Goal: Information Seeking & Learning: Learn about a topic

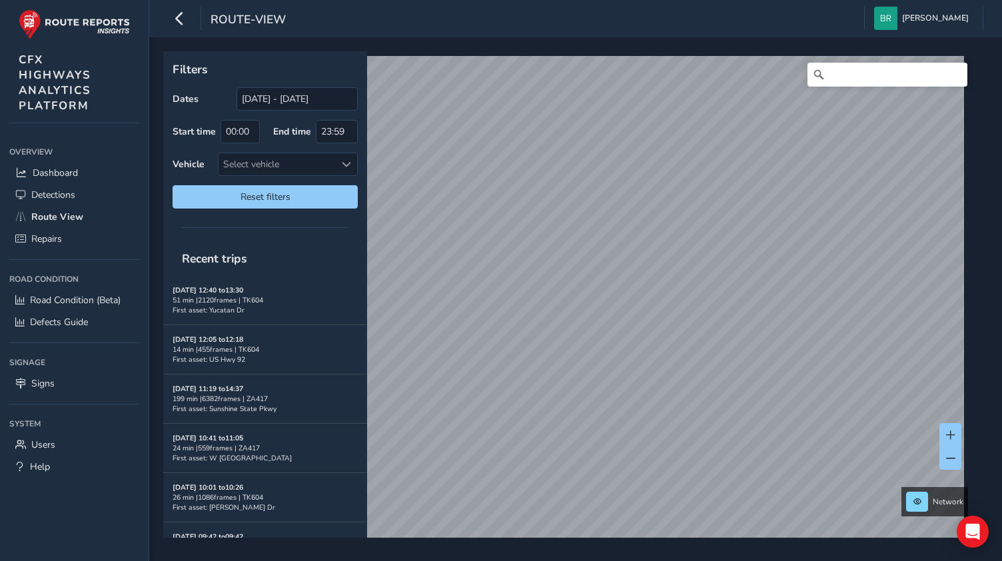
click at [497, 560] on html "route-view [PERSON_NAME] Colour Scheme: Dark Dim Light Logout Filters Dates [DA…" at bounding box center [501, 280] width 1002 height 561
click at [296, 167] on div "Select vehicle" at bounding box center [276, 164] width 117 height 22
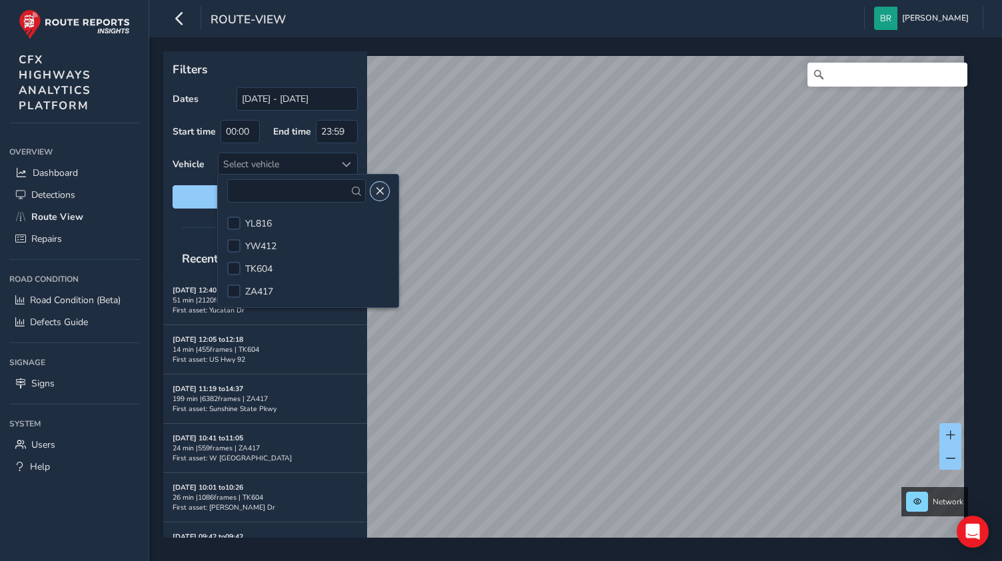
click at [375, 186] on span "Close" at bounding box center [379, 190] width 9 height 9
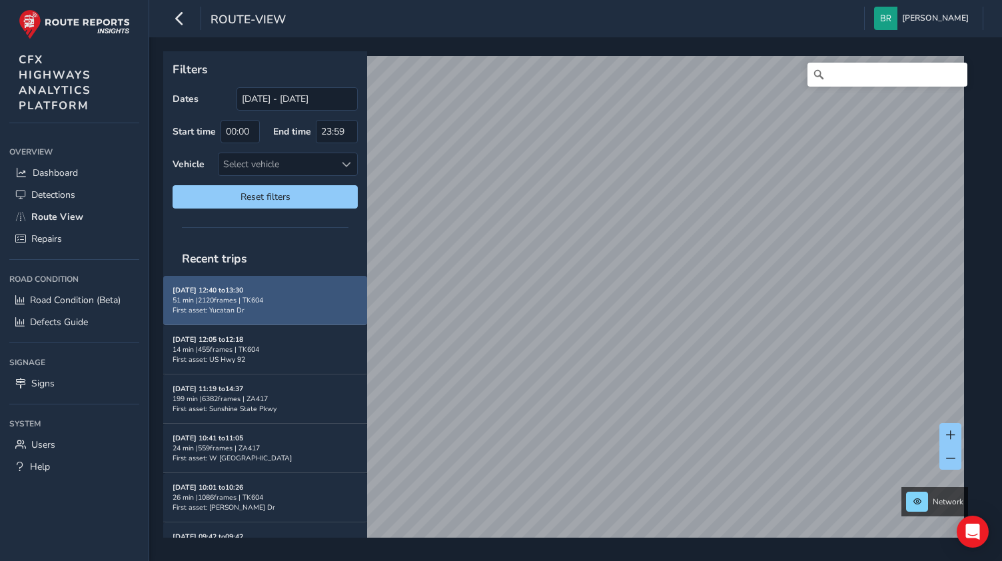
click at [319, 311] on div "[DATE] 12:40 to 13:30 51 min | 2120 frames | TK604 First asset: Yucatan Dr" at bounding box center [265, 300] width 185 height 30
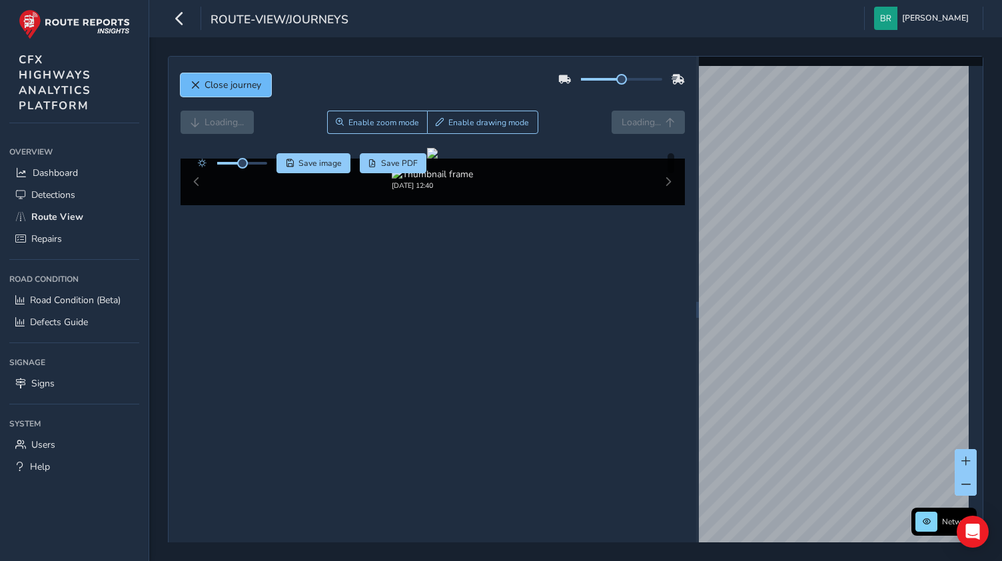
click at [209, 87] on span "Close journey" at bounding box center [232, 85] width 57 height 13
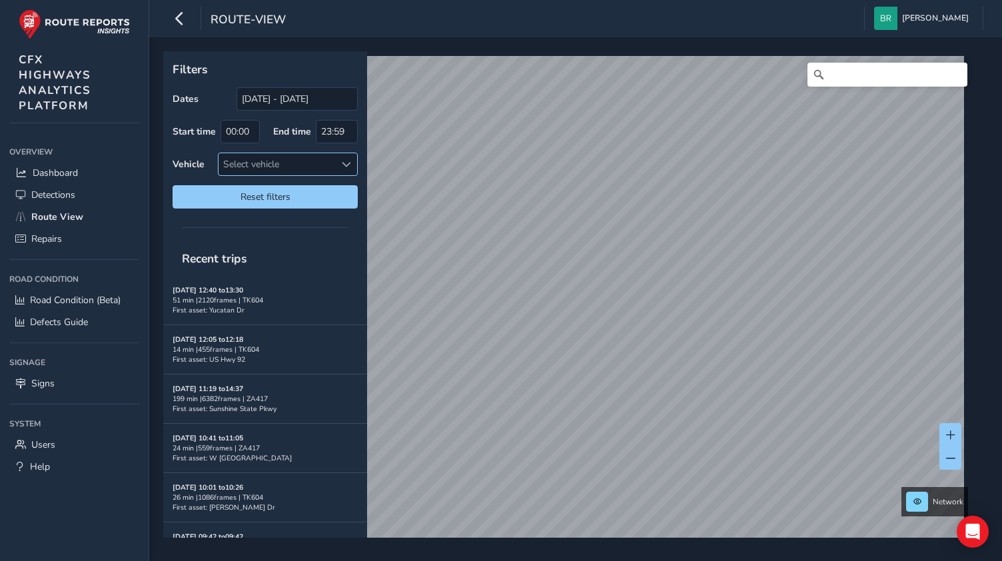
click at [350, 160] on span at bounding box center [346, 164] width 9 height 9
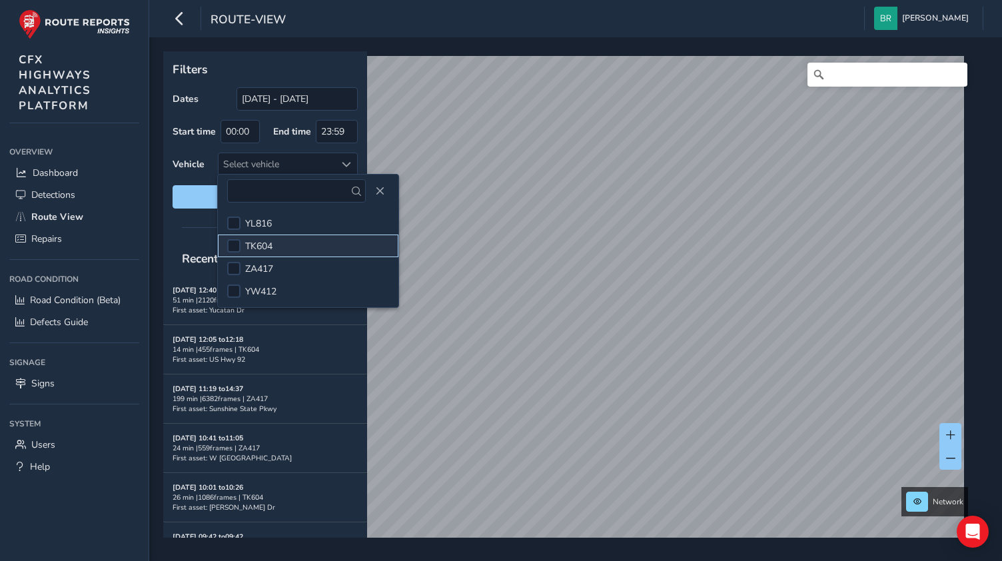
click at [261, 250] on span "TK604" at bounding box center [258, 246] width 27 height 13
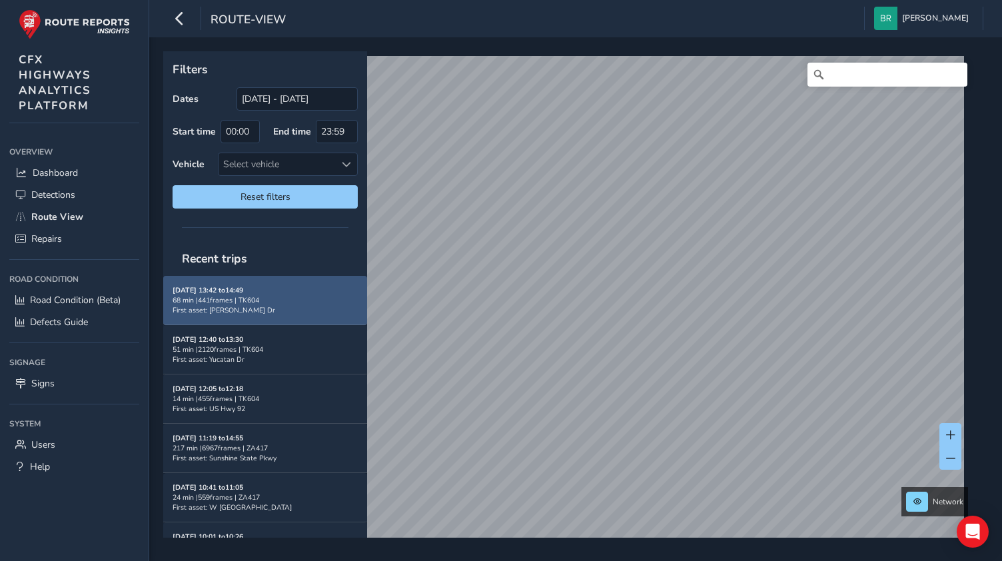
click at [302, 298] on div "68 min | 441 frames | TK604" at bounding box center [265, 300] width 185 height 10
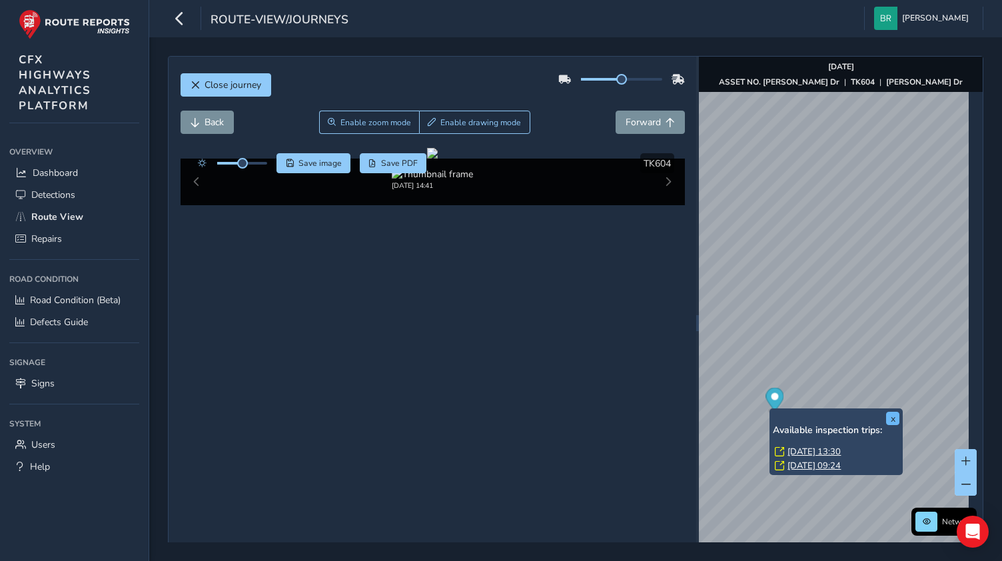
drag, startPoint x: 808, startPoint y: 444, endPoint x: 893, endPoint y: 422, distance: 88.0
click at [851, 423] on div "x Available inspection trips: Fri, 15 Aug, 13:30 Mon, 21 Jul, 09:24" at bounding box center [836, 442] width 127 height 60
click at [893, 422] on button "x" at bounding box center [892, 418] width 13 height 13
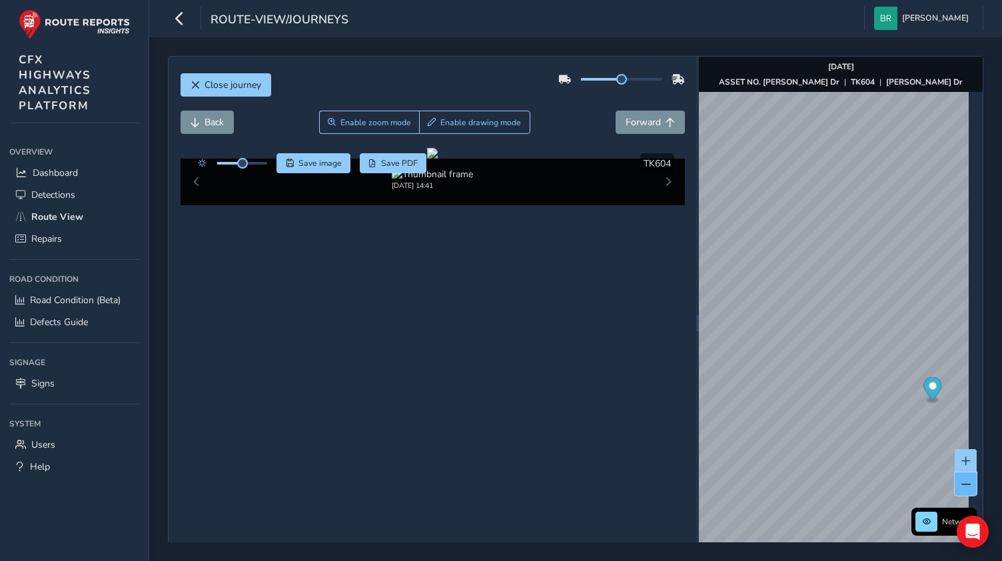
click at [961, 480] on span at bounding box center [965, 484] width 9 height 9
click at [976, 474] on div "Close journey Back Enable zoom mode Enable drawing mode Forward Click and Drag …" at bounding box center [575, 299] width 815 height 486
click at [955, 471] on div "Network Aug 15 2025 ASSET NO. William C Coleman Dr | TK604 | William C Coleman …" at bounding box center [841, 323] width 284 height 532
click at [975, 499] on div "Close journey Back Enable zoom mode Enable drawing mode Forward Click and Drag …" at bounding box center [575, 299] width 815 height 486
click at [985, 480] on div "Close journey Back Enable zoom mode Enable drawing mode Forward Click and Drag …" at bounding box center [575, 299] width 853 height 524
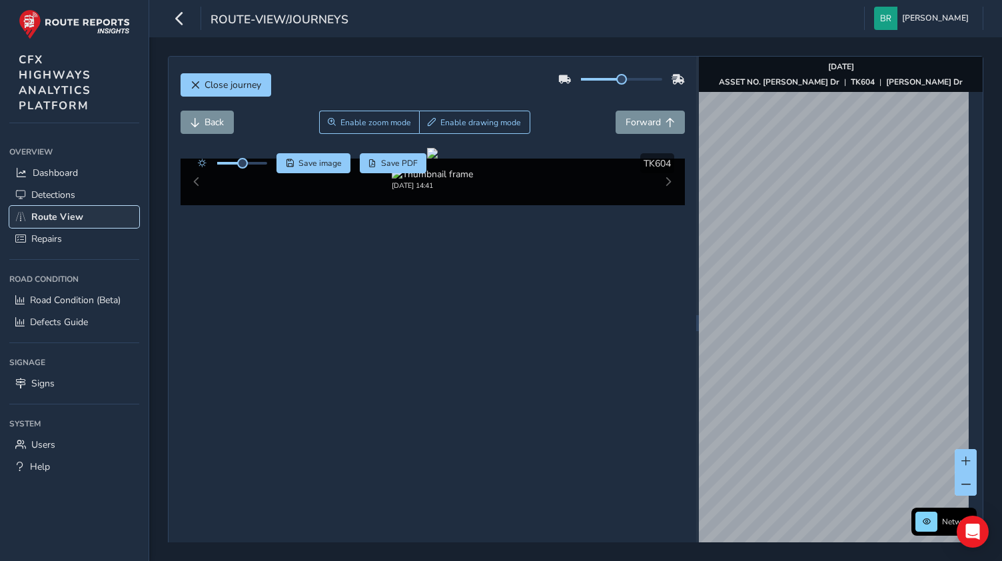
click at [76, 210] on span "Route View" at bounding box center [57, 216] width 52 height 13
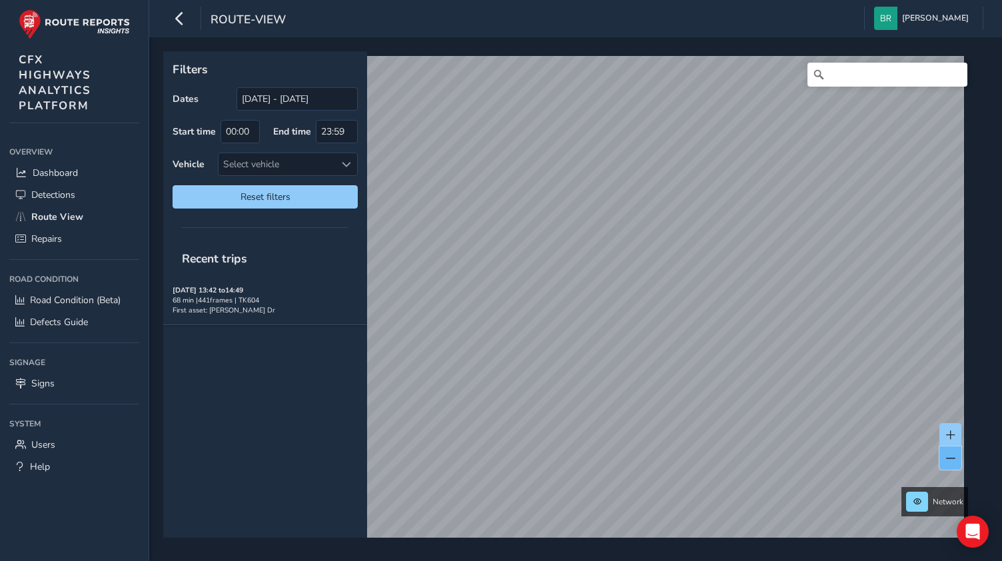
click at [954, 461] on span at bounding box center [950, 458] width 9 height 9
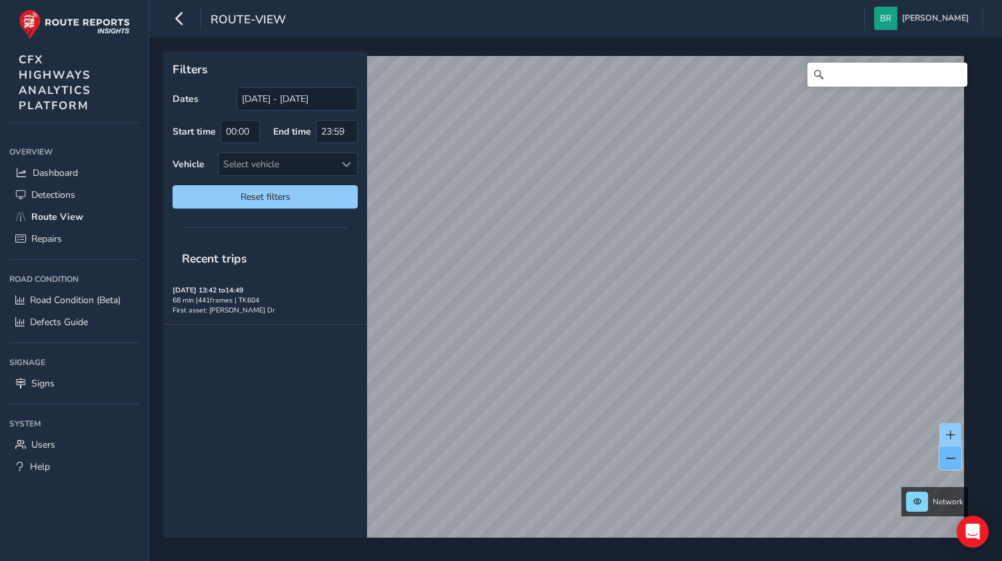
click at [954, 461] on span at bounding box center [950, 458] width 9 height 9
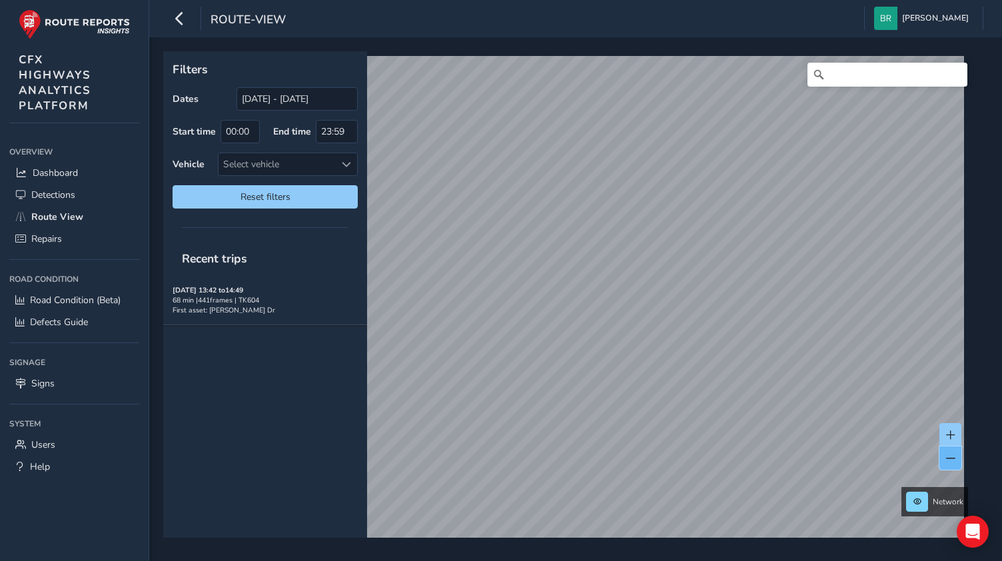
click at [954, 461] on span at bounding box center [950, 458] width 9 height 9
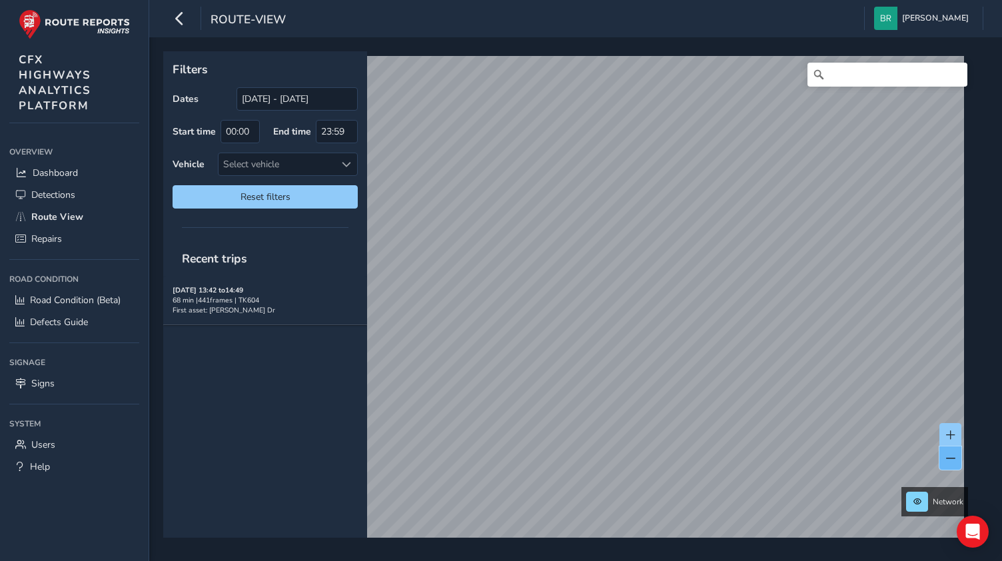
click at [954, 461] on span at bounding box center [950, 458] width 9 height 9
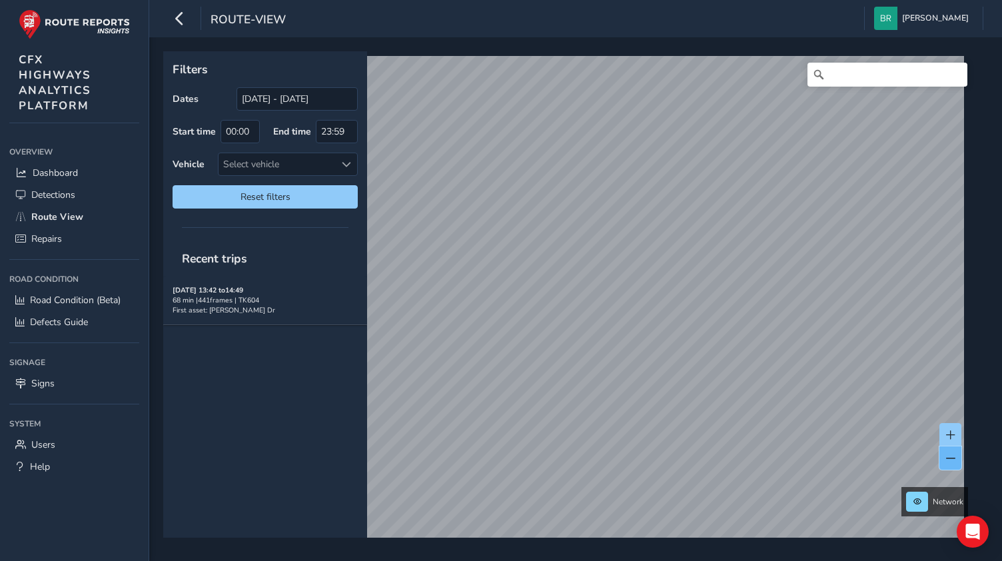
click at [954, 461] on span at bounding box center [950, 458] width 9 height 9
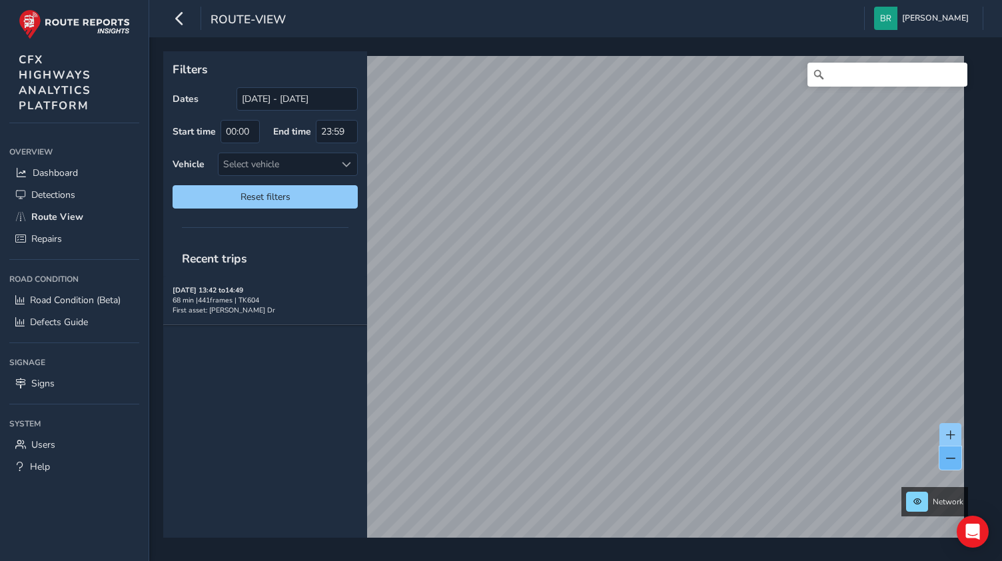
click at [954, 461] on span at bounding box center [950, 458] width 9 height 9
click at [109, 214] on link "Route View" at bounding box center [74, 217] width 130 height 22
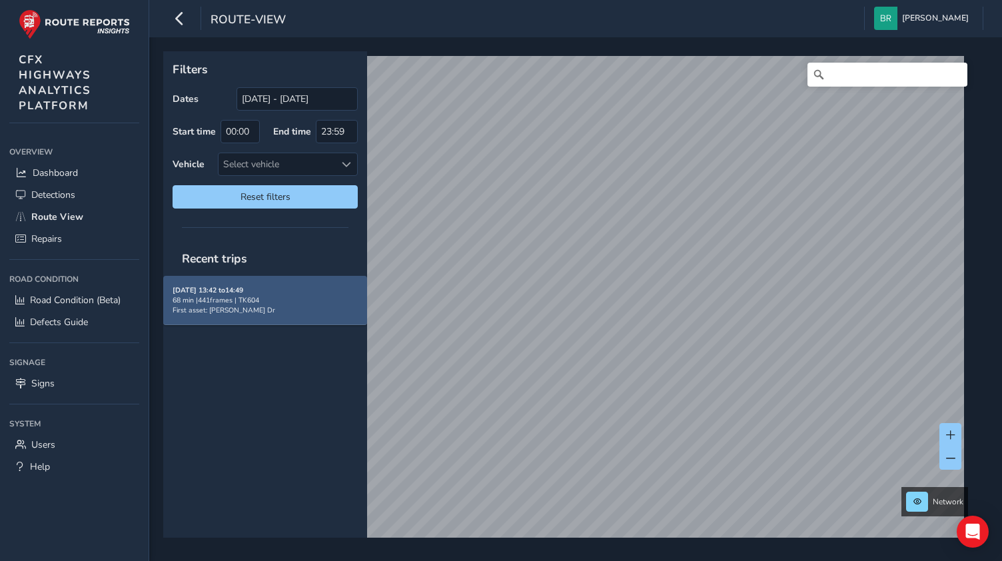
click at [234, 289] on strong "08/15/2025, 13:42 to 14:49" at bounding box center [208, 290] width 71 height 10
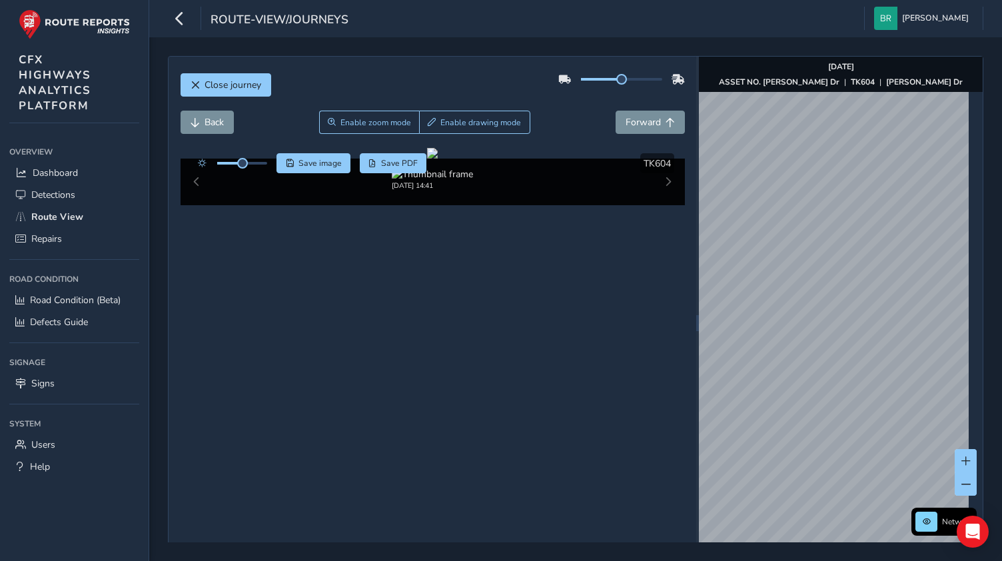
click at [1001, 262] on div "Close journey Back Enable zoom mode Enable drawing mode Forward Click and Drag …" at bounding box center [575, 299] width 853 height 524
click at [970, 346] on div "Network Aug 15 2025 ASSET NO. William C Coleman Dr | TK604 | William C Coleman …" at bounding box center [841, 323] width 284 height 532
click at [1000, 359] on div "Close journey Back Enable zoom mode Enable drawing mode Forward Click and Drag …" at bounding box center [575, 299] width 853 height 524
click at [858, 216] on img "Preview frame" at bounding box center [874, 211] width 33 height 11
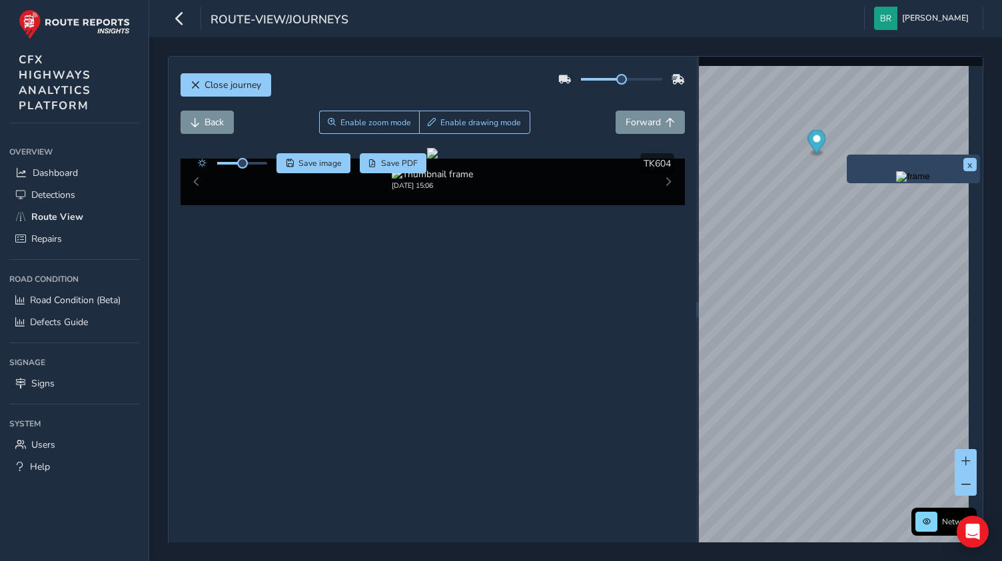
click at [896, 176] on img "Preview frame" at bounding box center [912, 176] width 33 height 11
click at [909, 180] on img "Preview frame" at bounding box center [925, 174] width 33 height 11
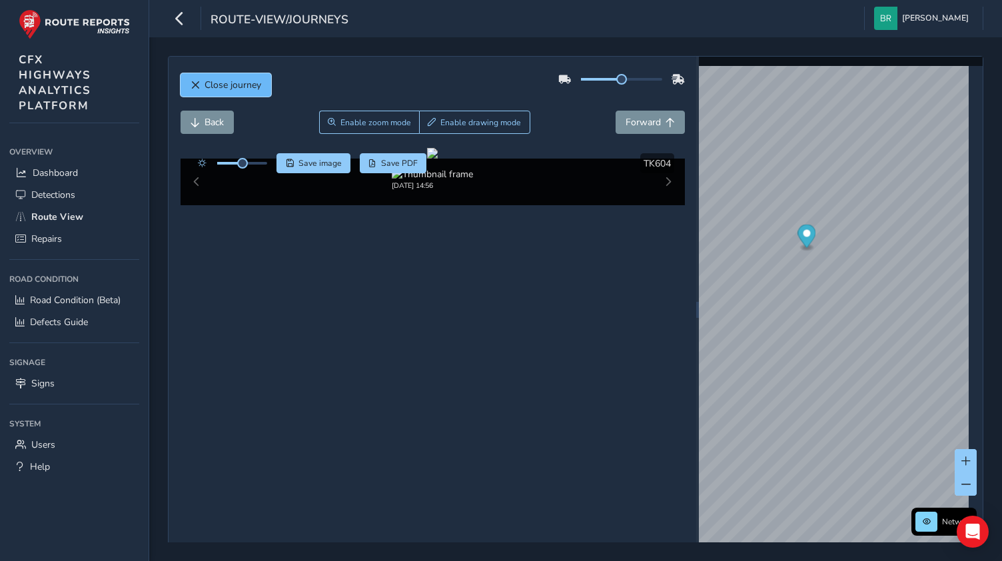
click at [238, 86] on span "Close journey" at bounding box center [232, 85] width 57 height 13
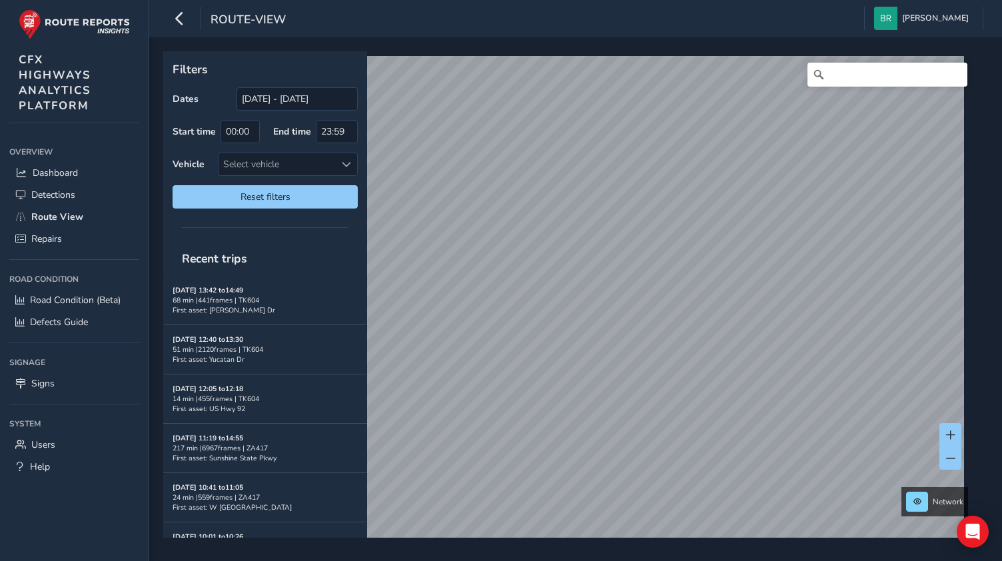
click at [770, 17] on div "route-view Bryce Rainey Colour Scheme: Dark Dim Light Logout Filters Dates 07/1…" at bounding box center [575, 280] width 853 height 561
click at [1001, 325] on div "Filters Dates 07/16/2025 - 08/15/2025 Start time 00:00 End time 23:59 Vehicle S…" at bounding box center [575, 299] width 853 height 524
click at [77, 188] on link "Detections" at bounding box center [74, 195] width 130 height 22
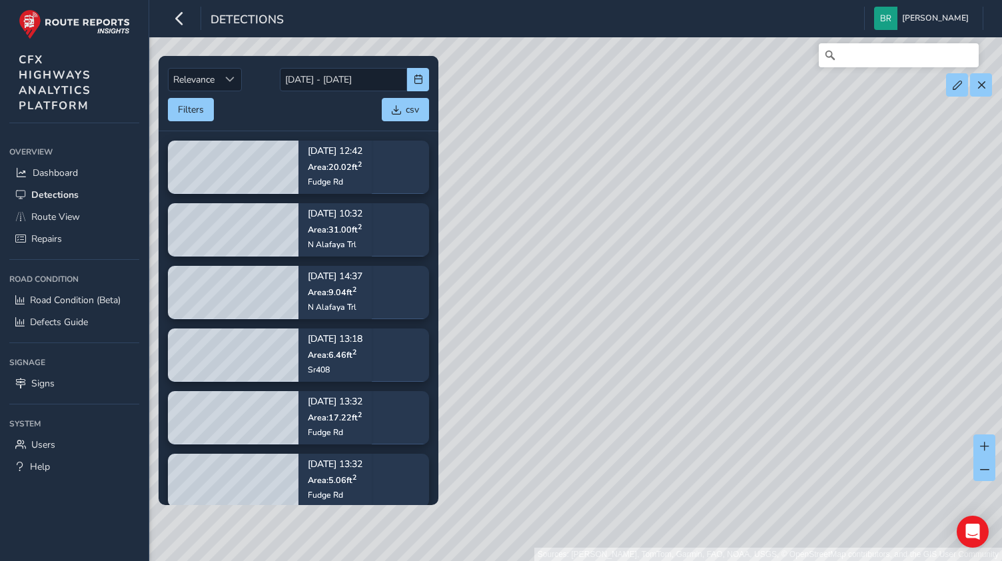
drag, startPoint x: 606, startPoint y: 359, endPoint x: 599, endPoint y: 272, distance: 86.8
click at [599, 272] on div "Sources: [PERSON_NAME], TomTom, Garmin, FAO, NOAA, USGS, © OpenStreetMap contri…" at bounding box center [501, 280] width 1002 height 561
click at [101, 211] on link "Route View" at bounding box center [74, 217] width 130 height 22
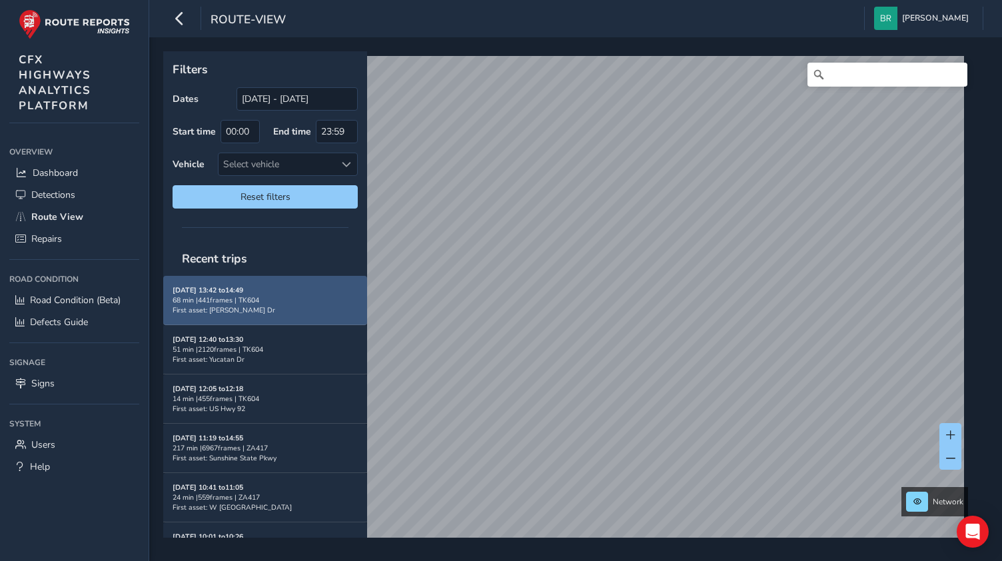
click at [289, 299] on div "68 min | 441 frames | TK604" at bounding box center [265, 300] width 185 height 10
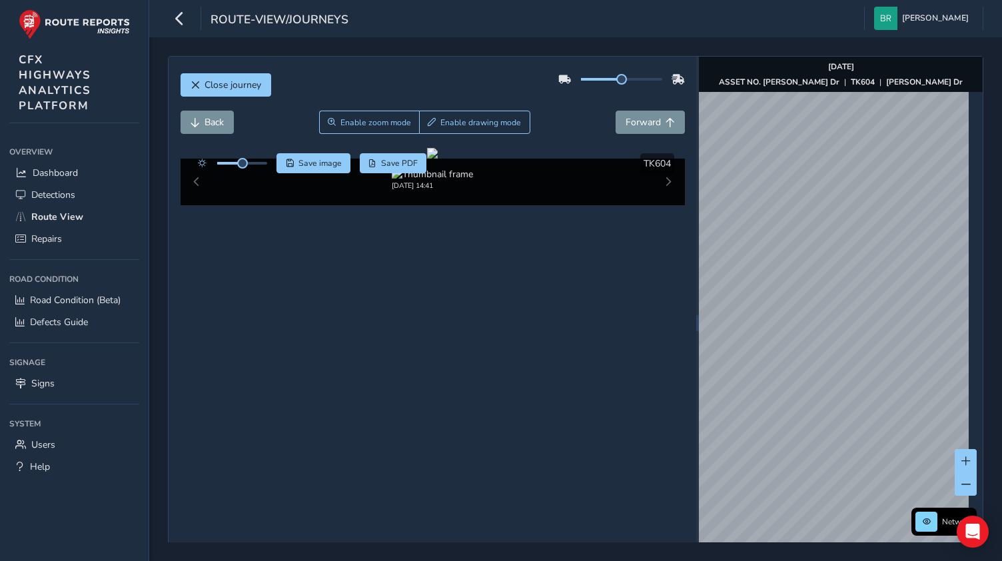
click at [986, 299] on div "Close journey Back Enable zoom mode Enable drawing mode Forward Click and Drag …" at bounding box center [575, 299] width 853 height 524
